Goal: Transaction & Acquisition: Book appointment/travel/reservation

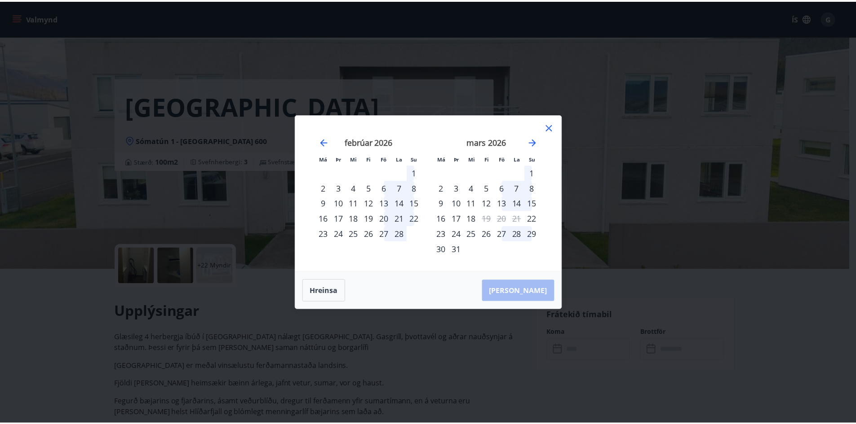
scroll to position [135, 0]
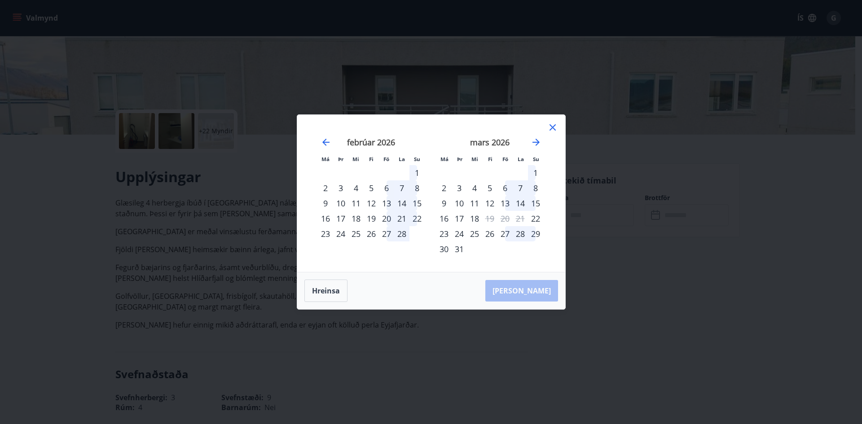
click at [493, 204] on div "12" at bounding box center [489, 203] width 15 height 15
click at [533, 206] on div "15" at bounding box center [535, 203] width 15 height 15
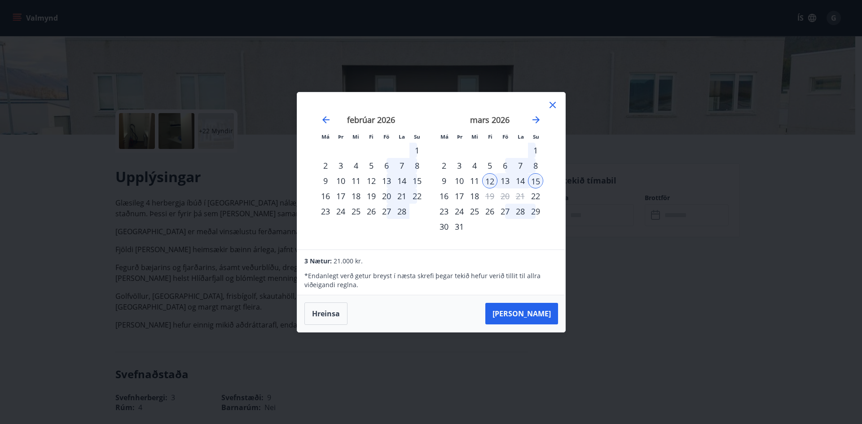
click at [541, 318] on button "Taka Frá" at bounding box center [522, 314] width 73 height 22
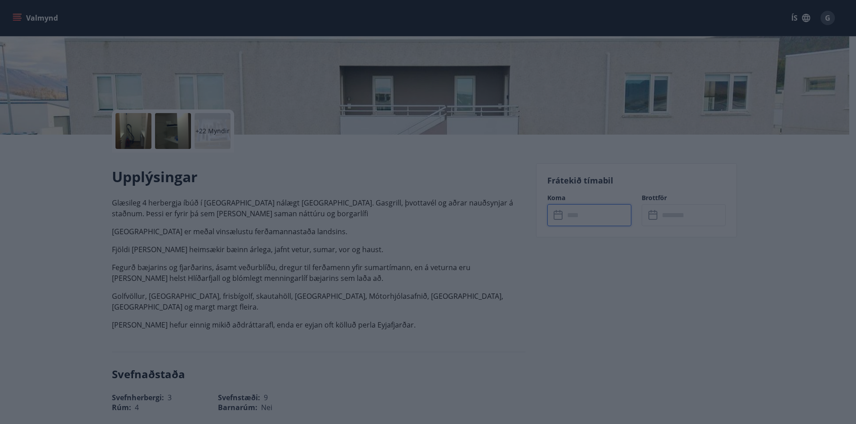
type input "******"
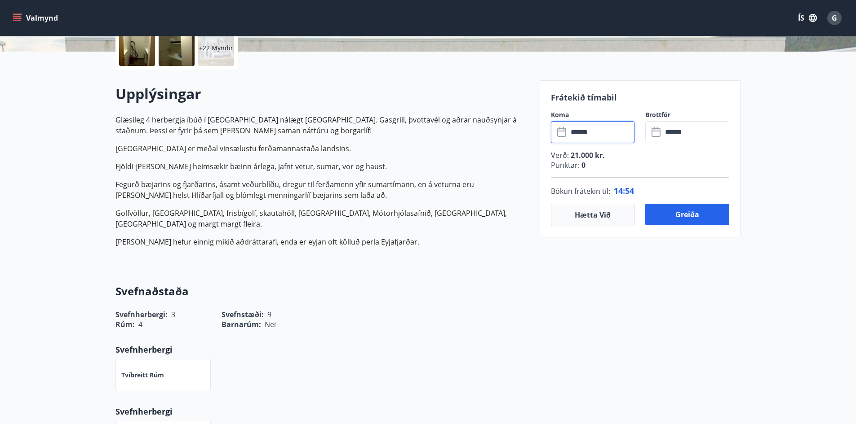
scroll to position [225, 0]
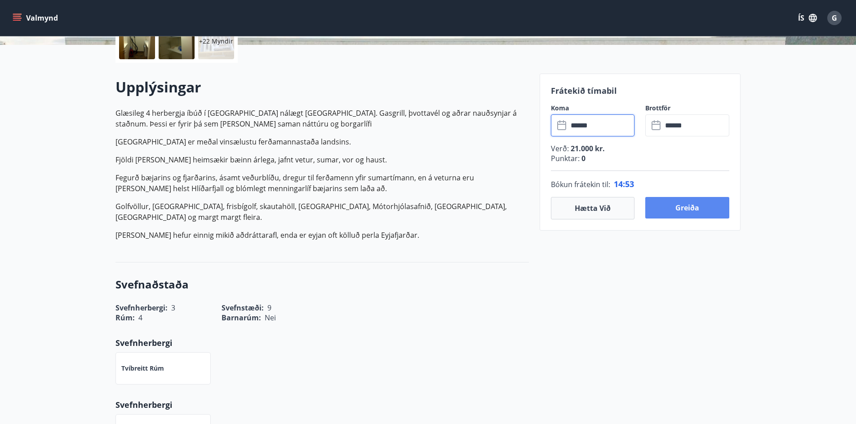
click at [688, 211] on button "Greiða" at bounding box center [687, 208] width 84 height 22
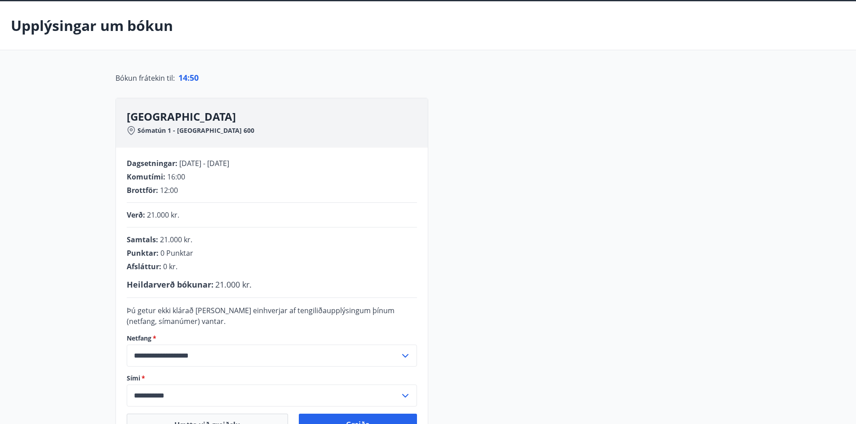
scroll to position [80, 0]
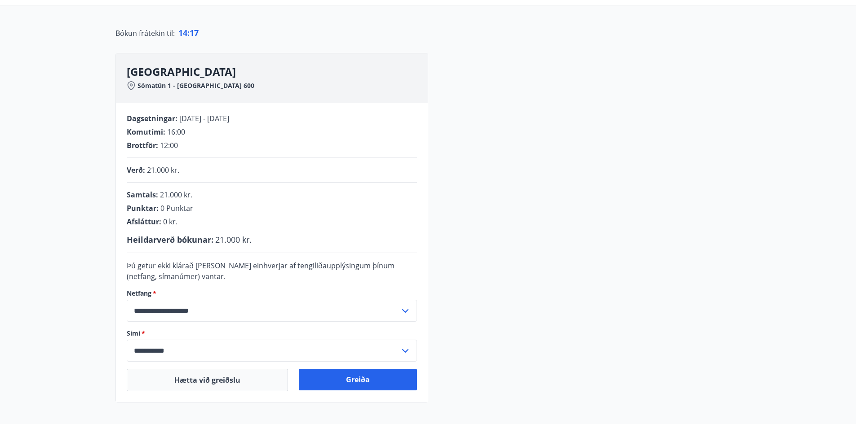
click at [616, 257] on div "**********" at bounding box center [427, 228] width 625 height 350
click at [362, 387] on button "Greiða" at bounding box center [358, 380] width 118 height 22
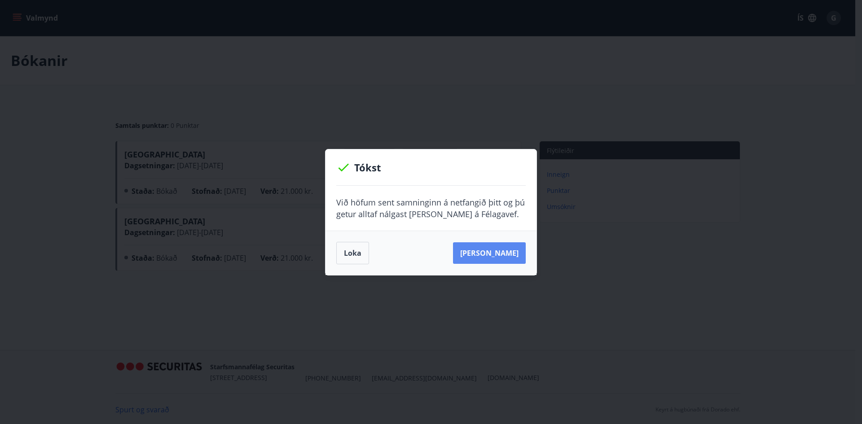
click at [499, 257] on button "[PERSON_NAME]" at bounding box center [489, 254] width 73 height 22
click at [502, 257] on button "[PERSON_NAME]" at bounding box center [489, 254] width 73 height 22
click at [352, 256] on button "Loka" at bounding box center [352, 253] width 33 height 22
